Goal: Find contact information: Find contact information

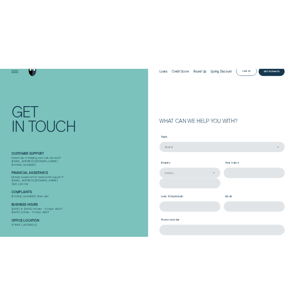
scroll to position [66, 0]
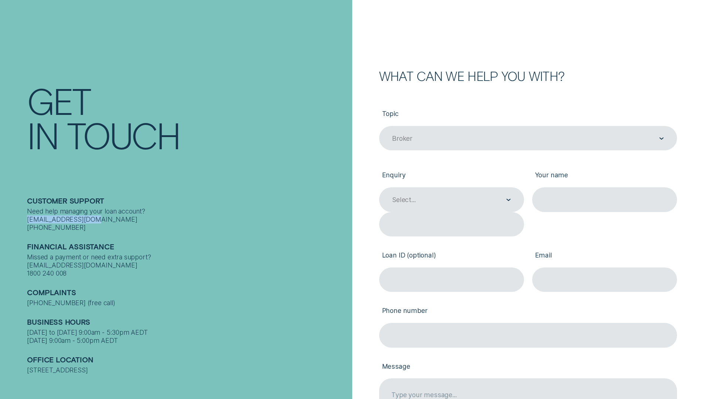
drag, startPoint x: 28, startPoint y: 212, endPoint x: 95, endPoint y: 212, distance: 67.3
click at [95, 212] on div "Need help managing your loan account? [EMAIL_ADDRESS][DOMAIN_NAME] [PHONE_NUMBE…" at bounding box center [187, 219] width 321 height 25
click at [143, 232] on div "Financial assistance Missed a payment or need extra support? finassist@wisr.com…" at bounding box center [187, 255] width 321 height 46
drag, startPoint x: 27, startPoint y: 211, endPoint x: 93, endPoint y: 212, distance: 65.4
click at [93, 212] on div "Need help managing your loan account? [EMAIL_ADDRESS][DOMAIN_NAME] [PHONE_NUMBE…" at bounding box center [187, 219] width 321 height 25
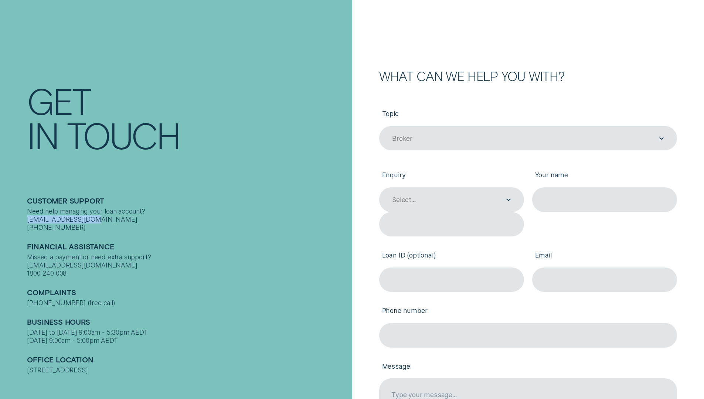
copy div "contact@wisr.com.au"
